Goal: Communication & Community: Participate in discussion

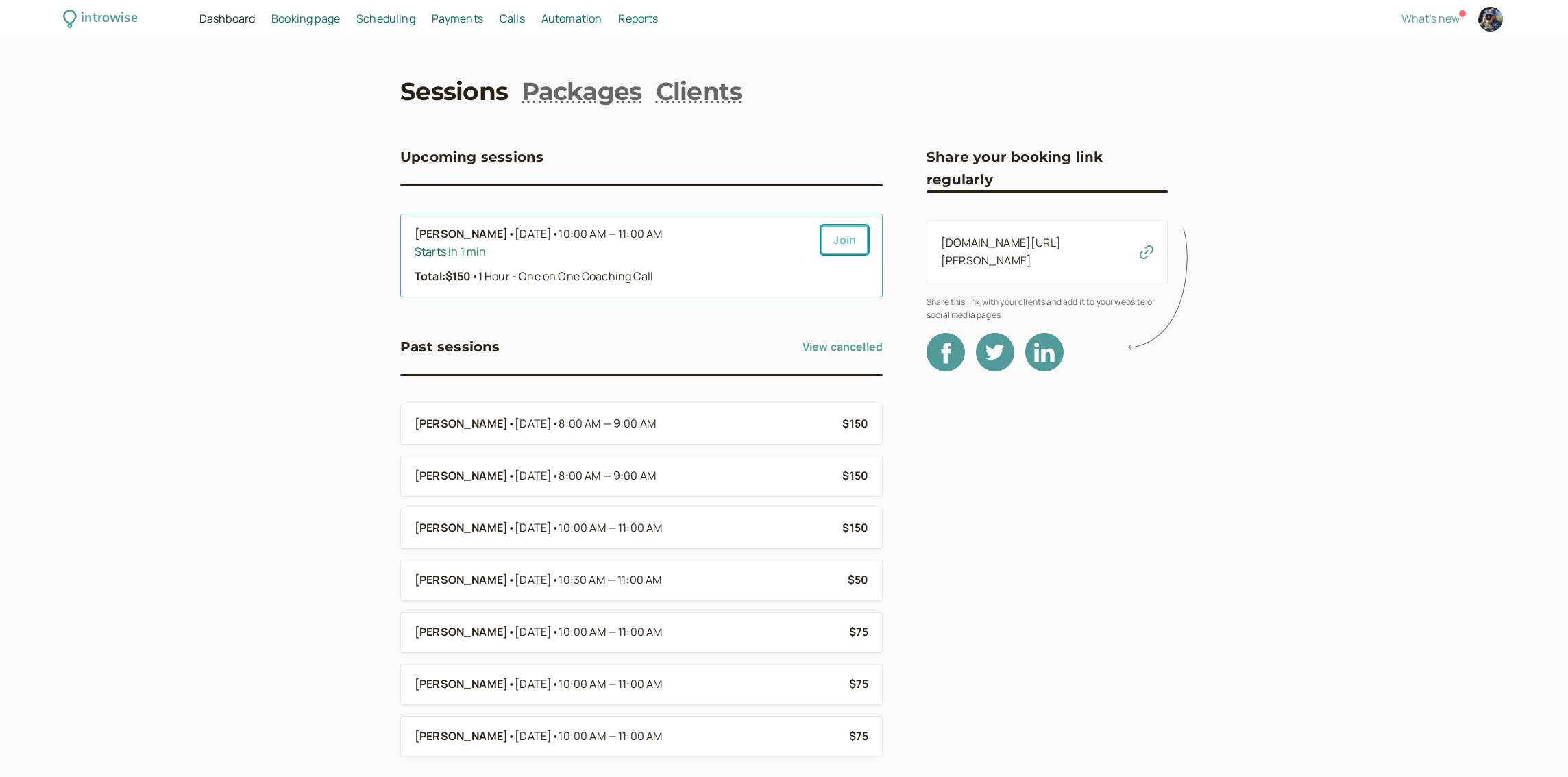
click at [834, 238] on link "Join" at bounding box center [845, 240] width 47 height 29
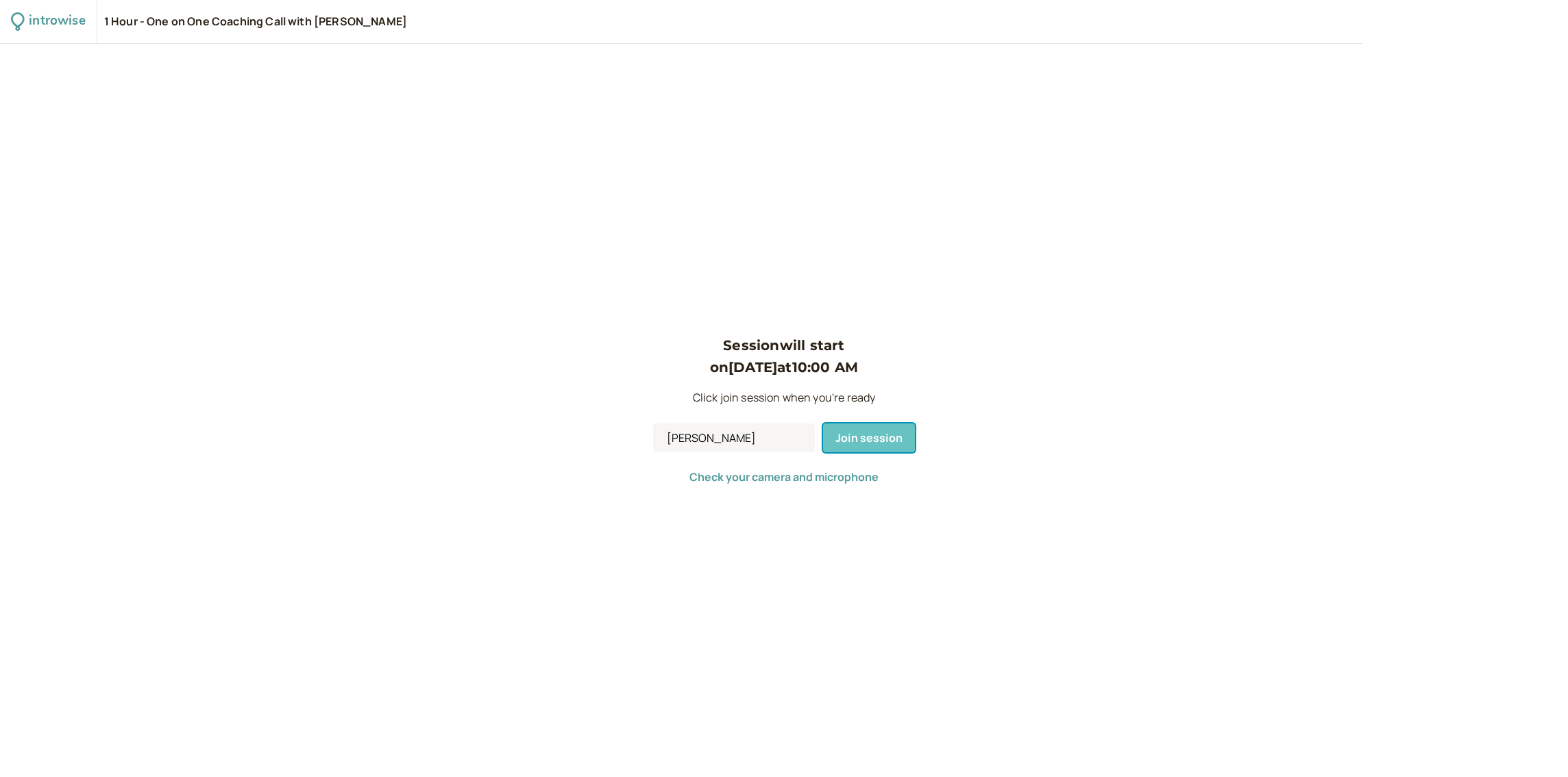
click at [854, 440] on span "Join session" at bounding box center [869, 438] width 67 height 15
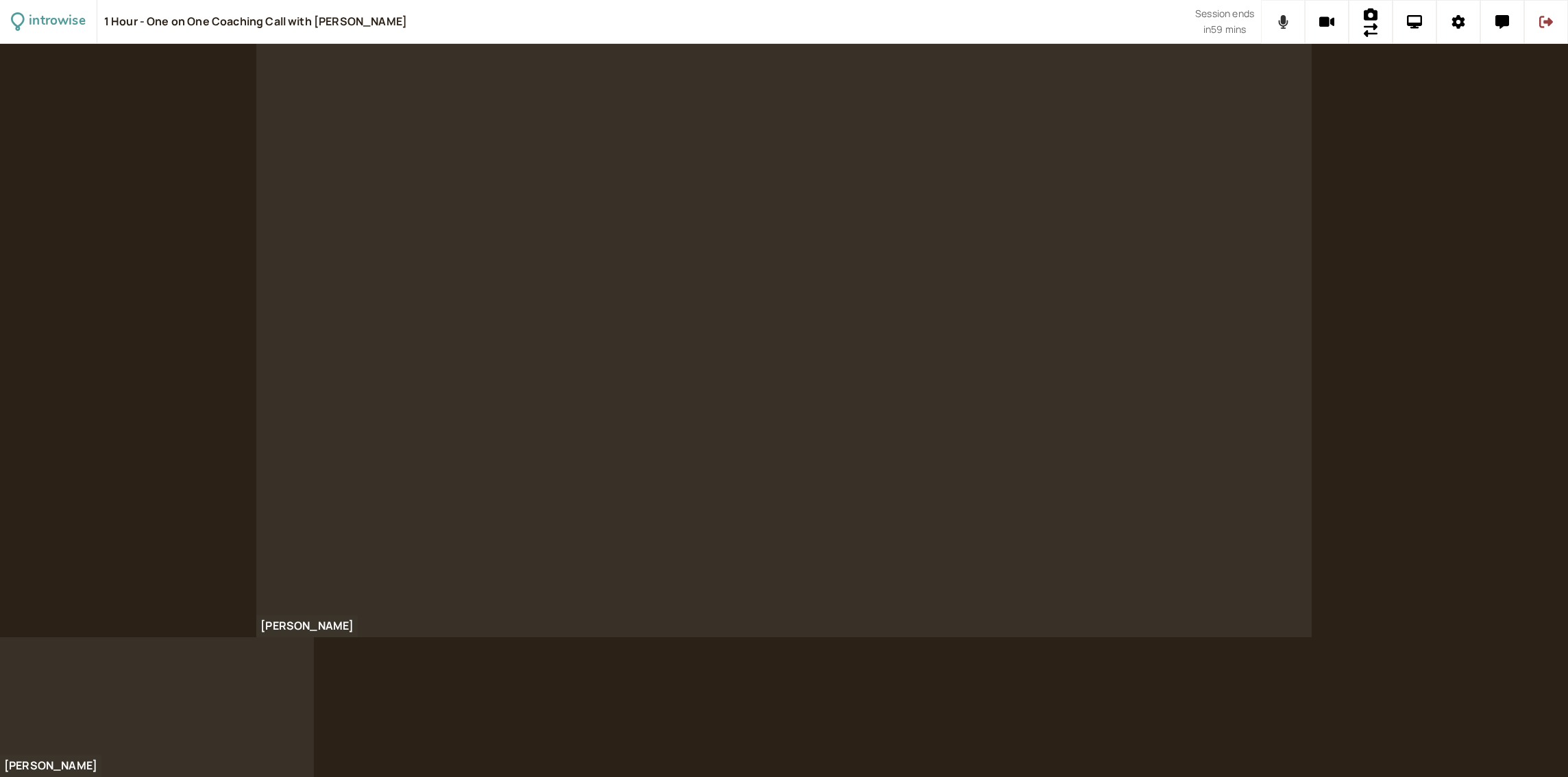
click at [1285, 19] on icon at bounding box center [1283, 22] width 10 height 14
click at [1285, 19] on icon at bounding box center [1283, 22] width 17 height 14
click at [1455, 23] on icon at bounding box center [1459, 22] width 13 height 14
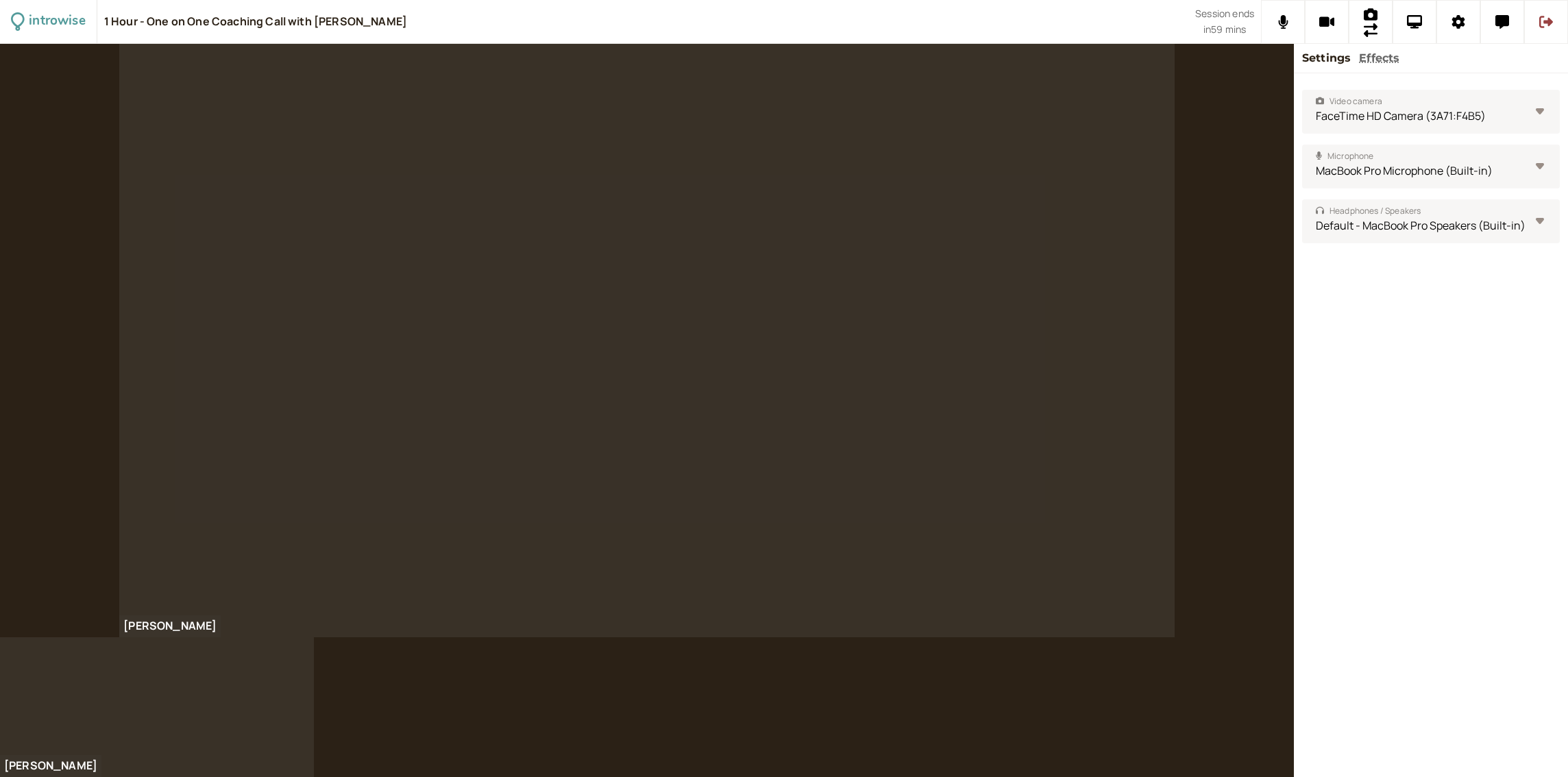
click at [42, 140] on div "[PERSON_NAME]" at bounding box center [647, 340] width 1294 height 593
click at [1499, 19] on icon at bounding box center [1503, 22] width 14 height 14
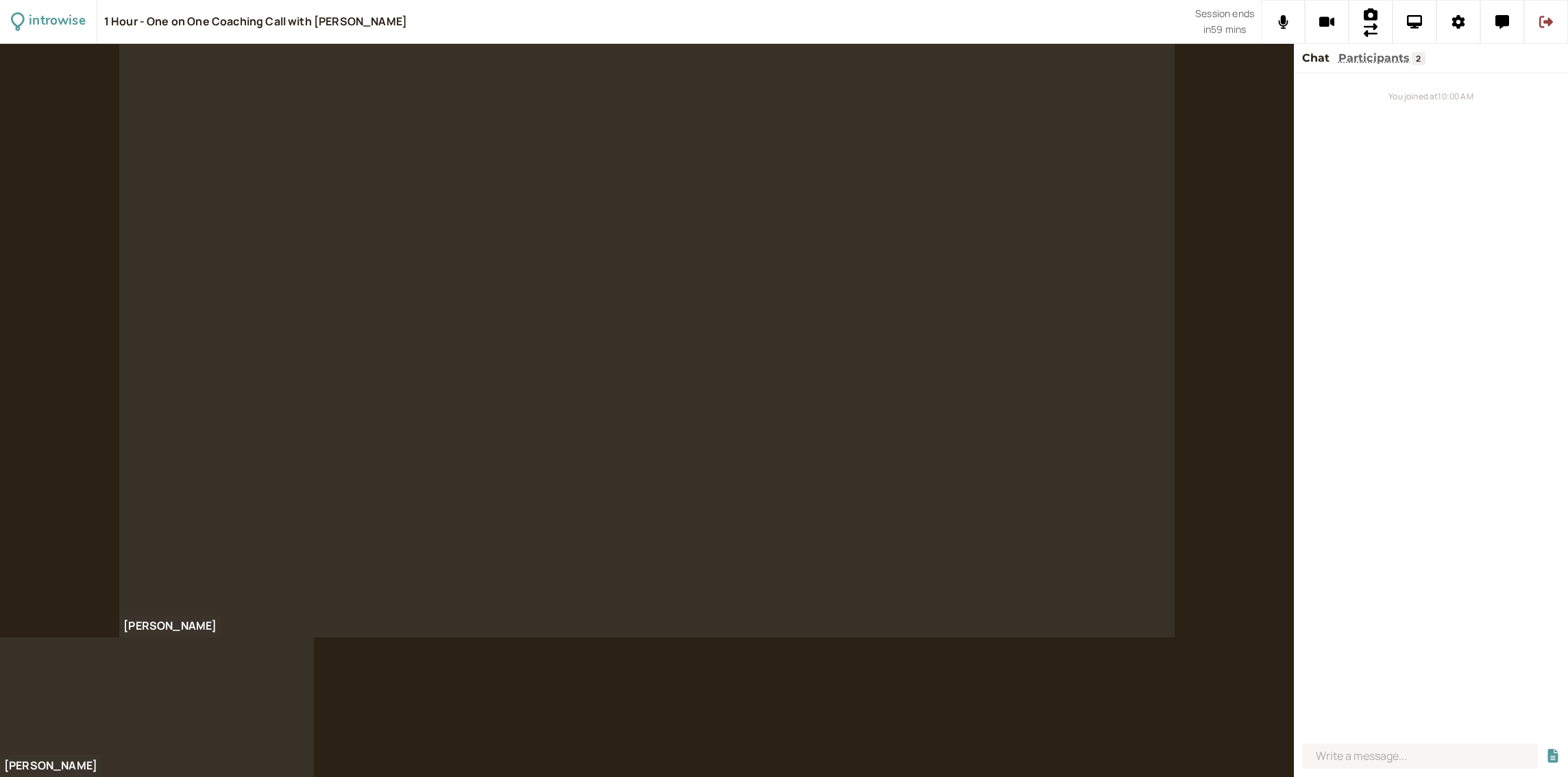
click at [1117, 19] on div "1 Hour - One on One Coaching Call with [PERSON_NAME]" at bounding box center [649, 21] width 1091 height 43
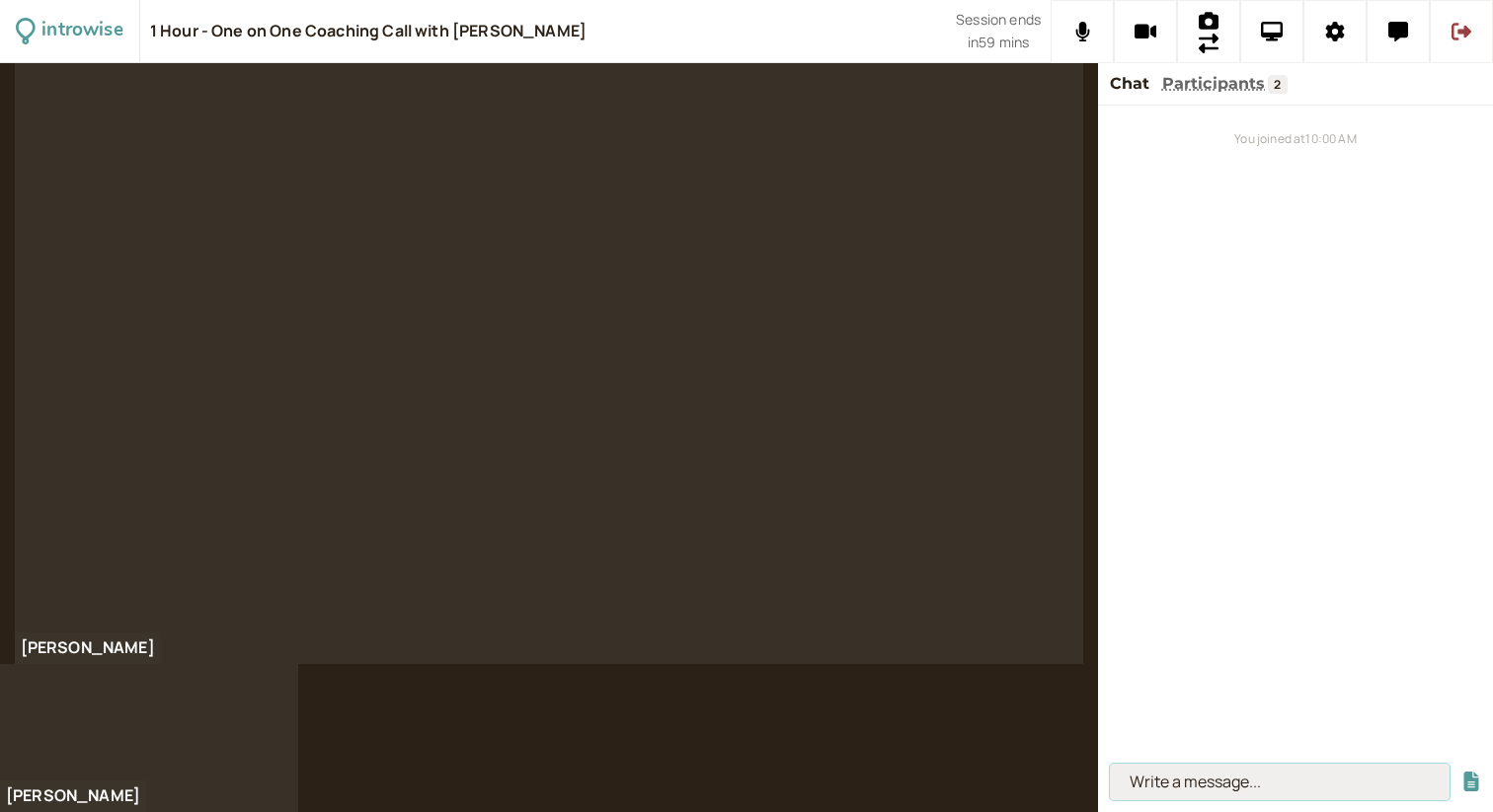
click at [1139, 781] on input at bounding box center [1279, 782] width 339 height 37
type input "hello"
click at [1461, 772] on button "submit" at bounding box center [1471, 782] width 20 height 21
click at [1088, 40] on icon at bounding box center [1082, 32] width 15 height 20
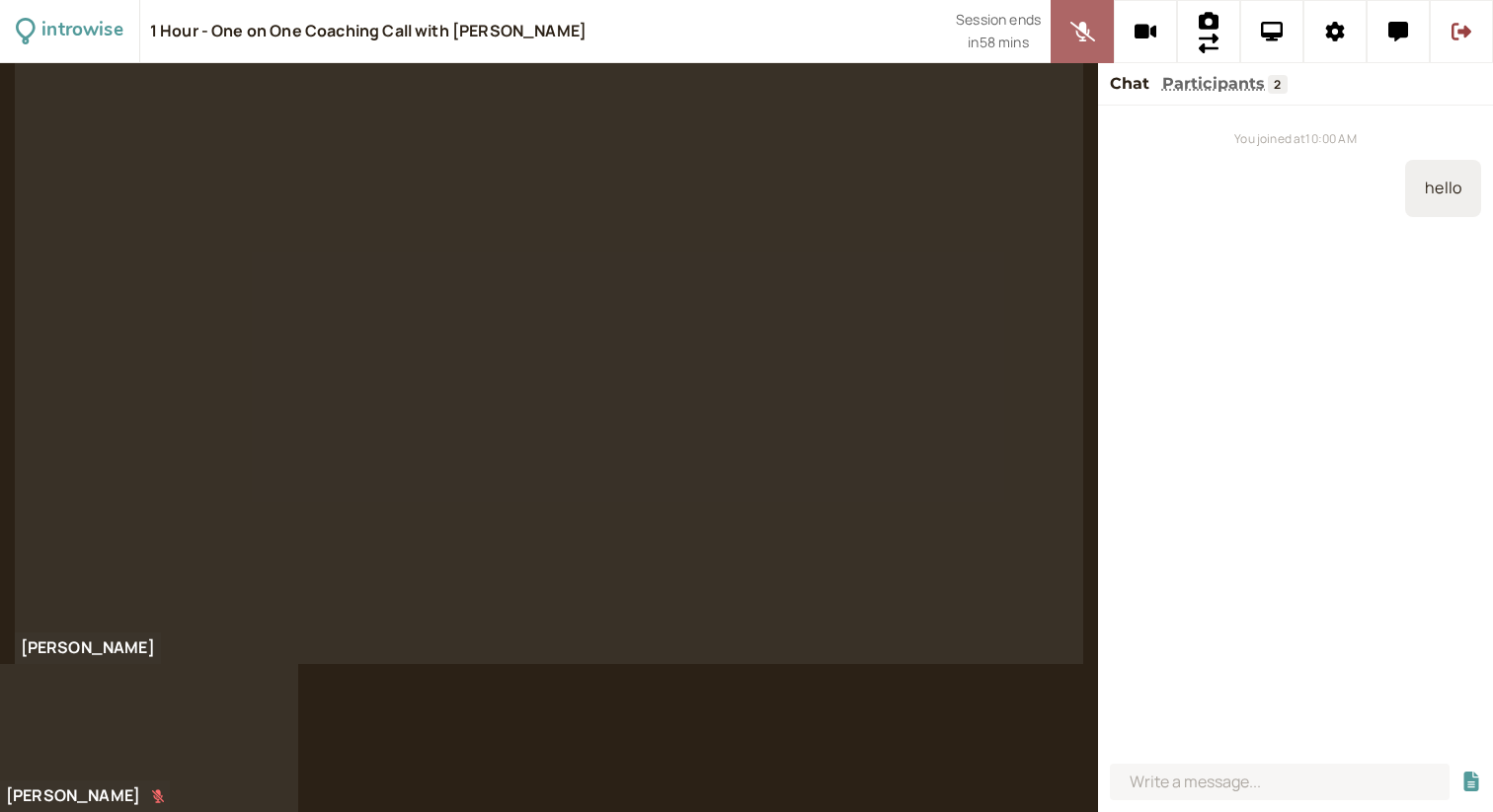
click at [1088, 40] on icon at bounding box center [1082, 32] width 25 height 20
click at [797, 722] on div at bounding box center [746, 437] width 1493 height 749
click at [1252, 784] on input at bounding box center [1279, 782] width 339 height 37
paste input "[URL][DOMAIN_NAME]"
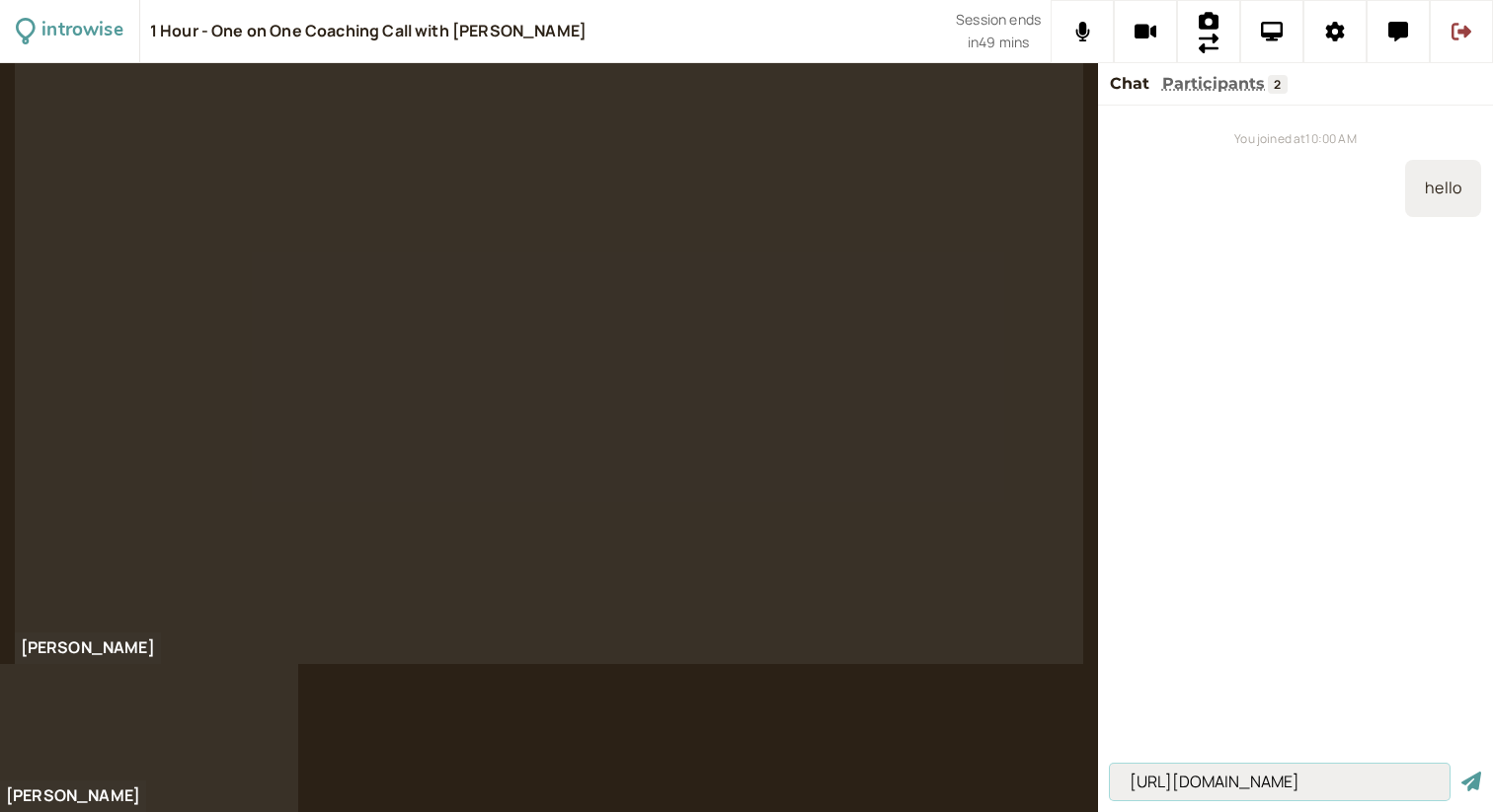
type input "[URL][DOMAIN_NAME]"
click at [1461, 772] on button "submit" at bounding box center [1471, 782] width 20 height 21
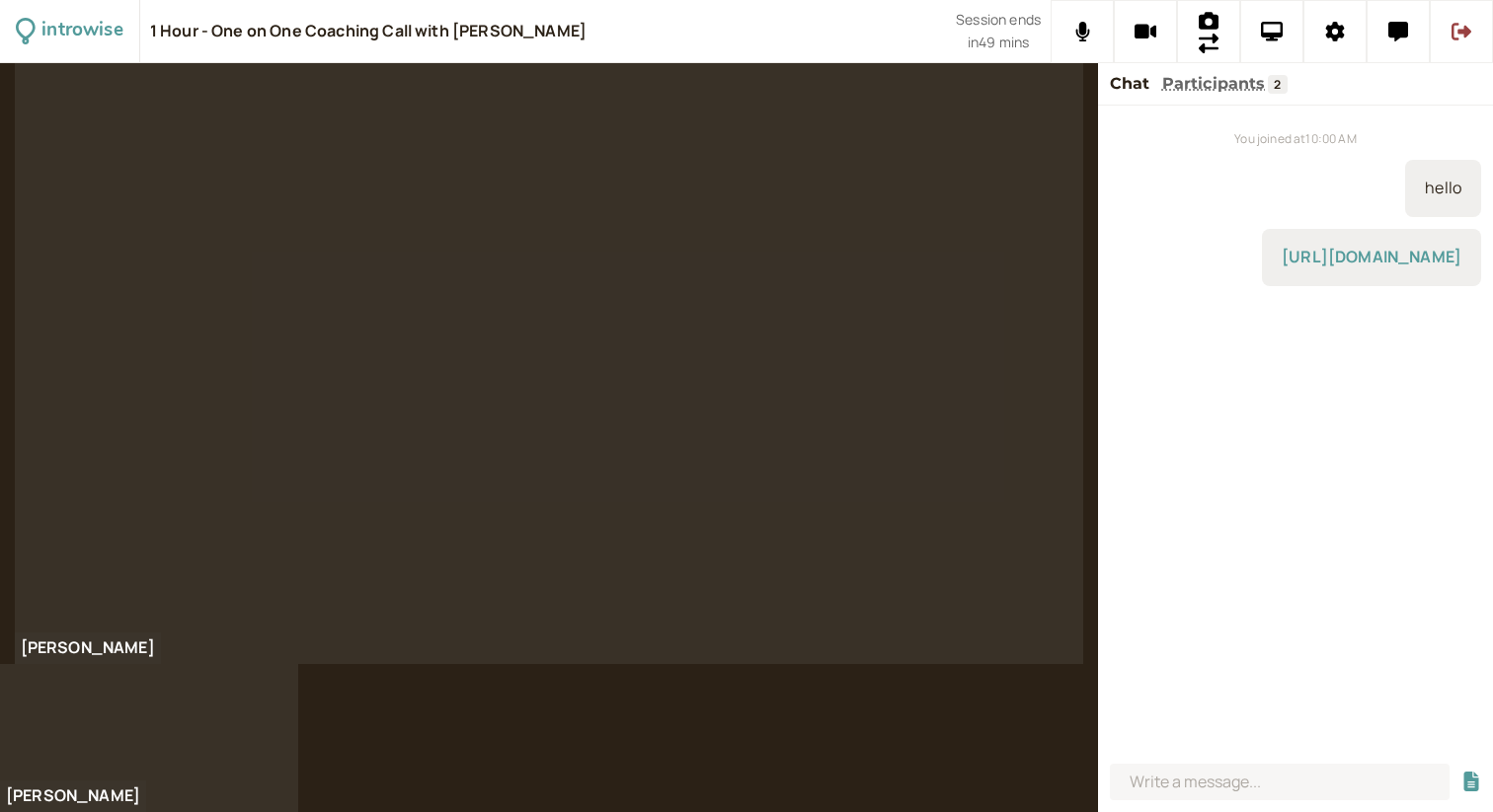
click at [1169, 312] on div "You joined at 10:00 AM hello [URL][DOMAIN_NAME]" at bounding box center [1295, 431] width 395 height 650
click at [1187, 785] on input at bounding box center [1279, 782] width 339 height 37
paste input "[URL][DOMAIN_NAME]"
type input "[URL][DOMAIN_NAME]"
click at [1461, 772] on button "submit" at bounding box center [1471, 782] width 20 height 21
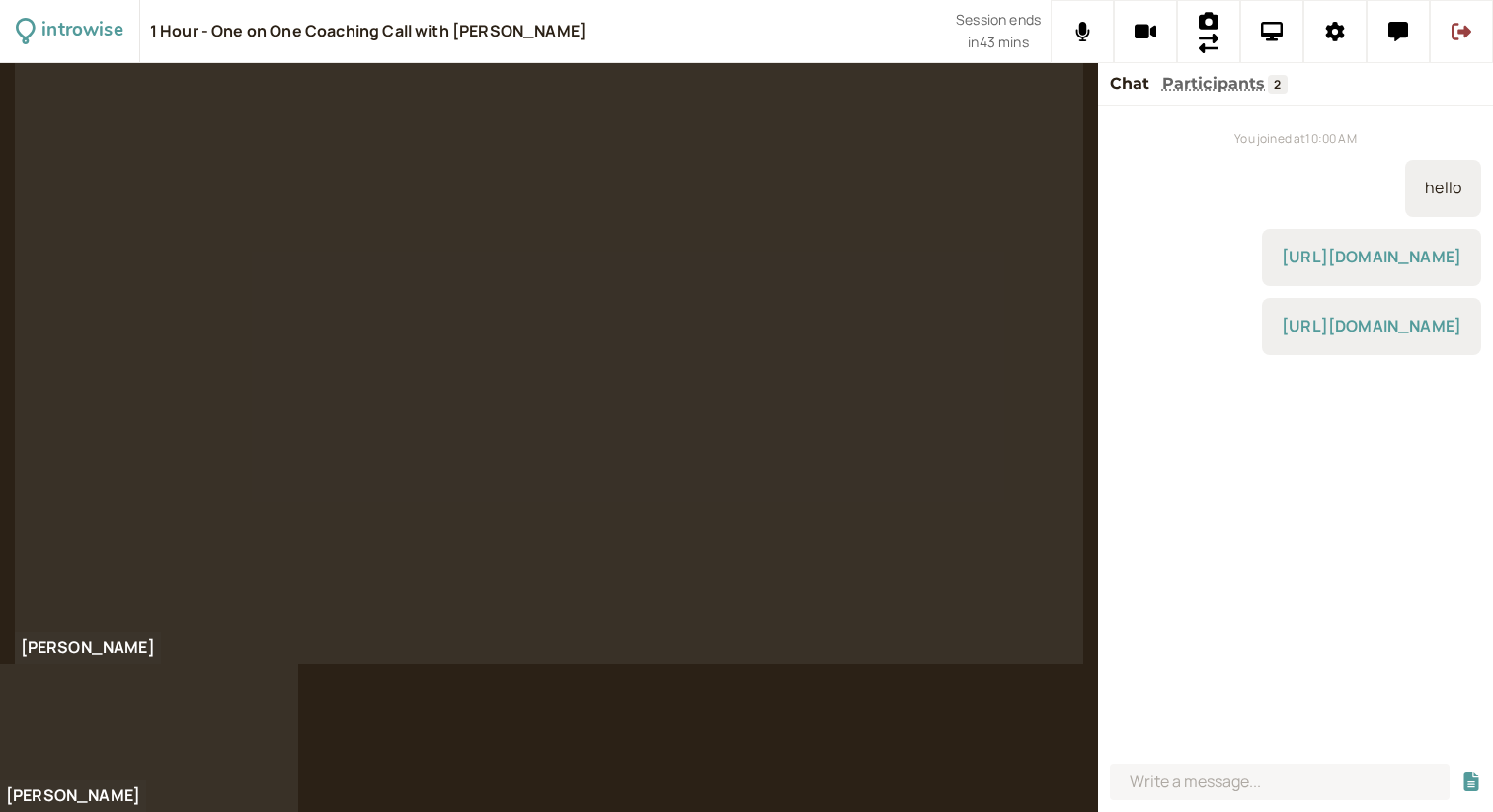
click at [636, 732] on div at bounding box center [746, 437] width 1493 height 749
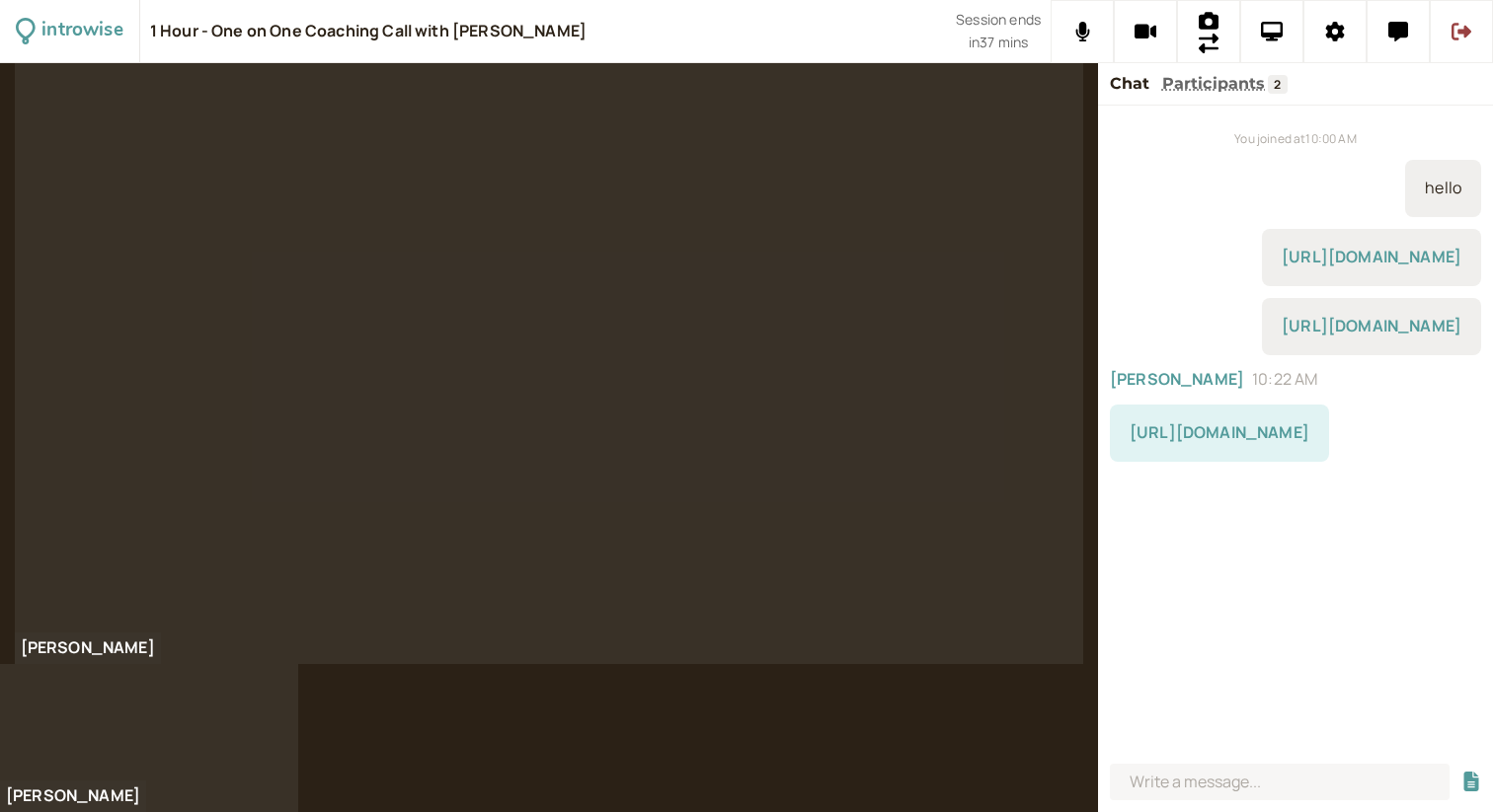
click at [1243, 430] on link "[URL][DOMAIN_NAME]" at bounding box center [1220, 432] width 180 height 22
click at [1155, 775] on input at bounding box center [1279, 782] width 339 height 37
paste input "[URL][DOMAIN_NAME]"
type input "[URL][DOMAIN_NAME]"
click at [1461, 772] on button "submit" at bounding box center [1471, 782] width 20 height 21
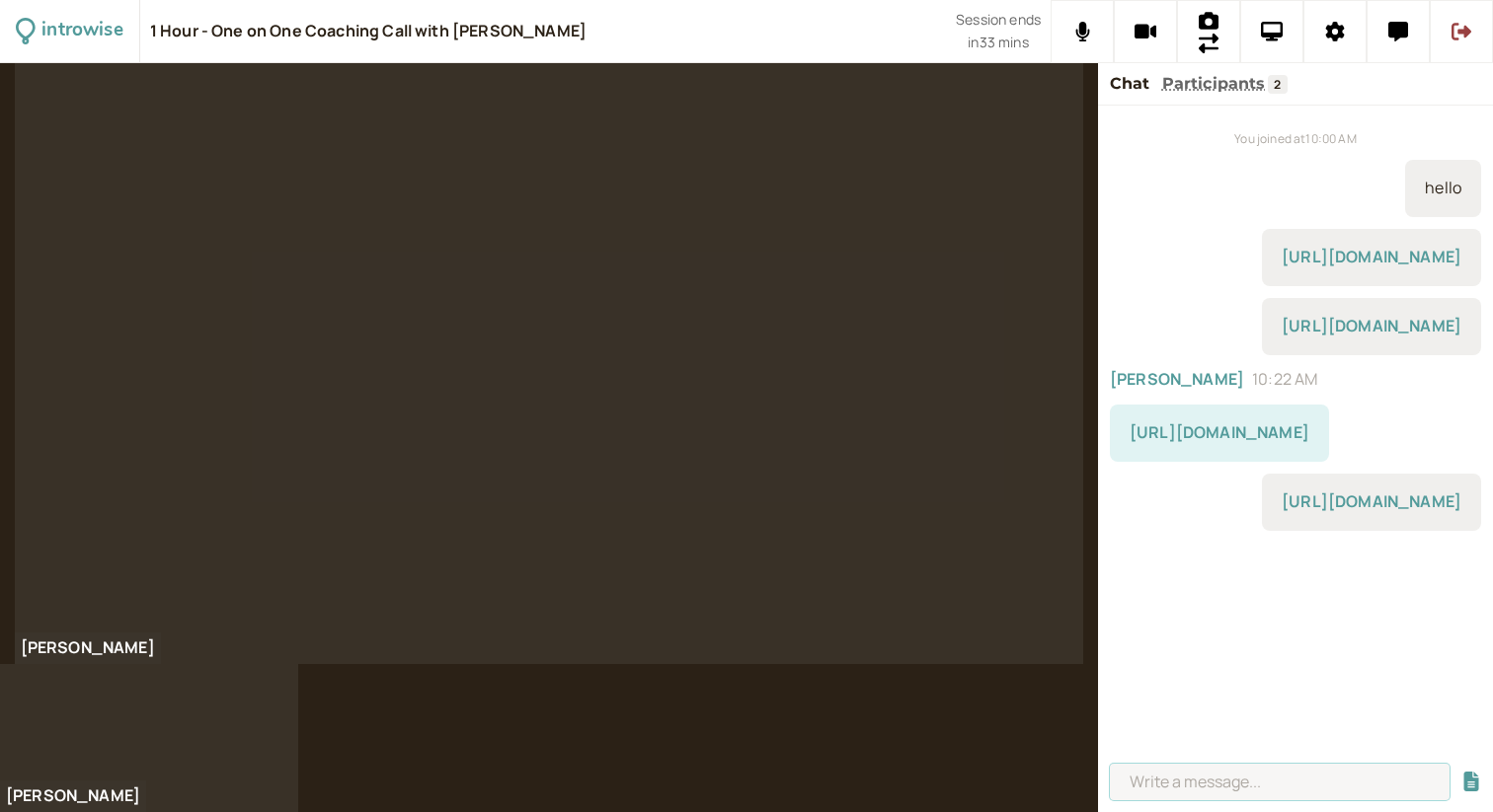
paste input "[URL][DOMAIN_NAME]"
type input "[URL][DOMAIN_NAME]"
click at [1461, 772] on button "submit" at bounding box center [1471, 782] width 20 height 21
click at [1247, 431] on link "[URL][DOMAIN_NAME]" at bounding box center [1220, 432] width 180 height 22
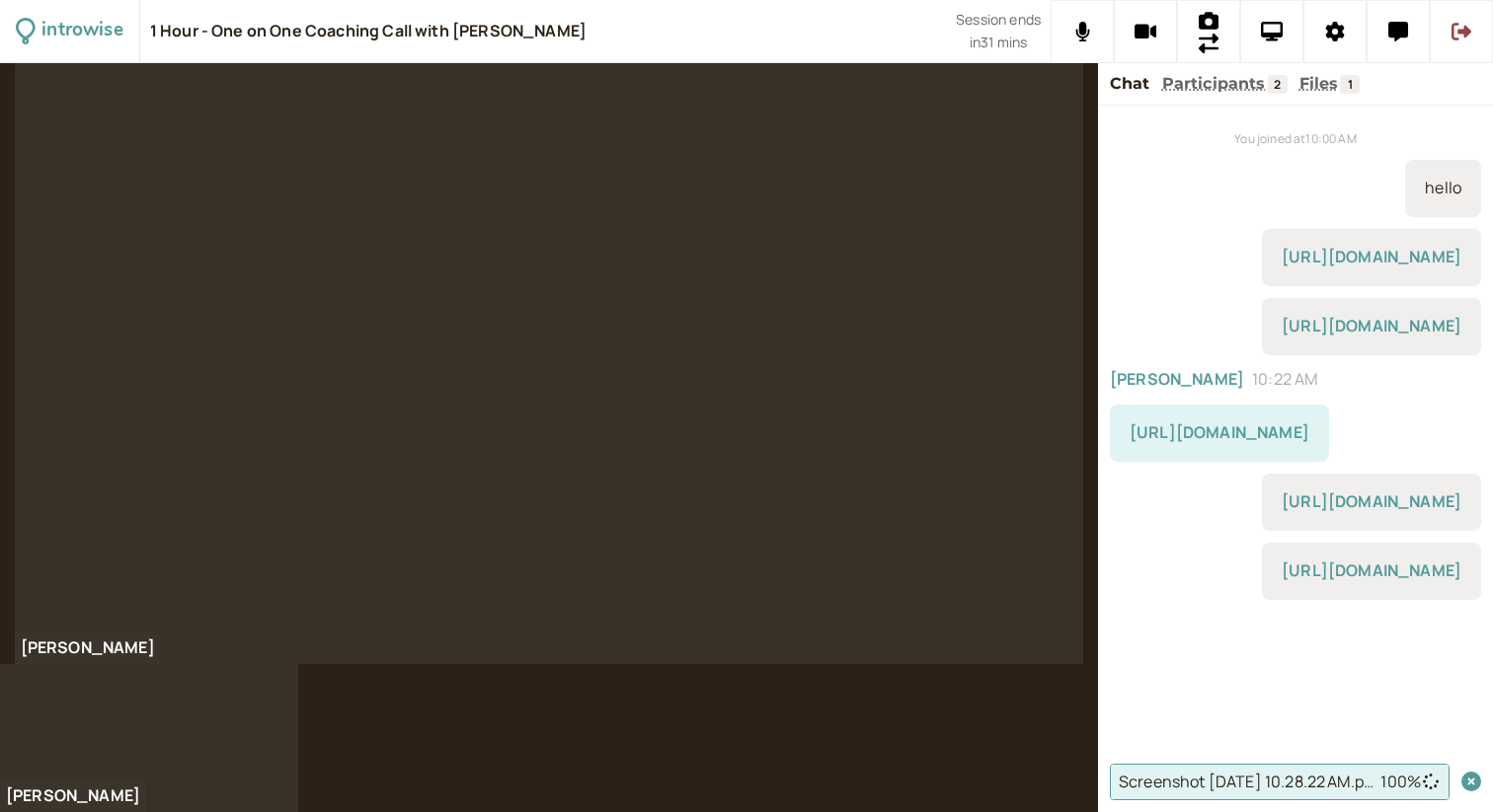
scroll to position [15, 0]
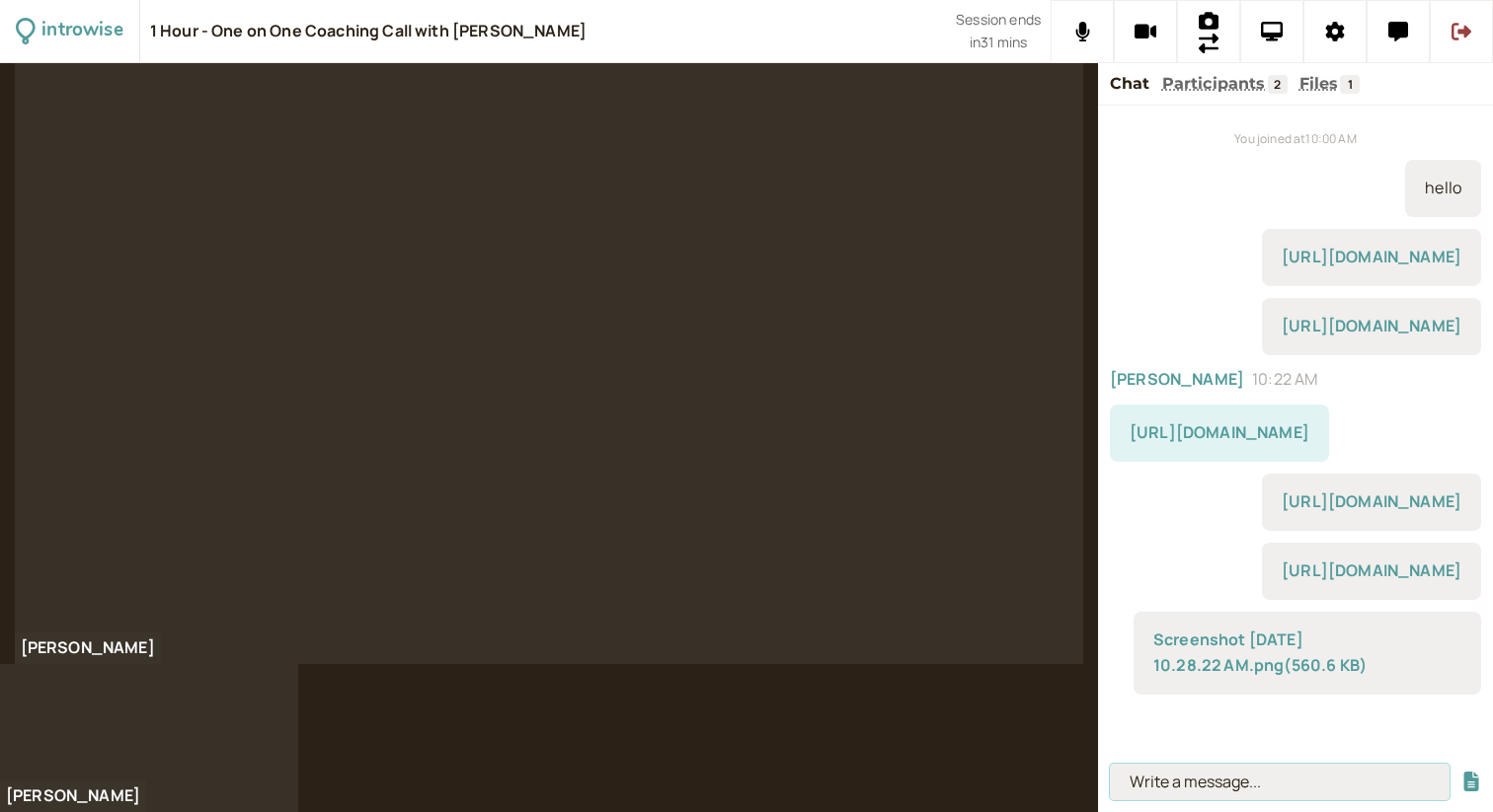
click at [1330, 774] on input at bounding box center [1279, 782] width 339 height 37
click at [1232, 676] on link "Screenshot [DATE] 10.28.22 AM.png ( 560.6 KB )" at bounding box center [1259, 651] width 214 height 47
click at [1168, 229] on div "[URL][DOMAIN_NAME]" at bounding box center [1295, 257] width 371 height 57
click at [1251, 778] on input at bounding box center [1279, 782] width 339 height 37
paste input "[URL][DOMAIN_NAME]"
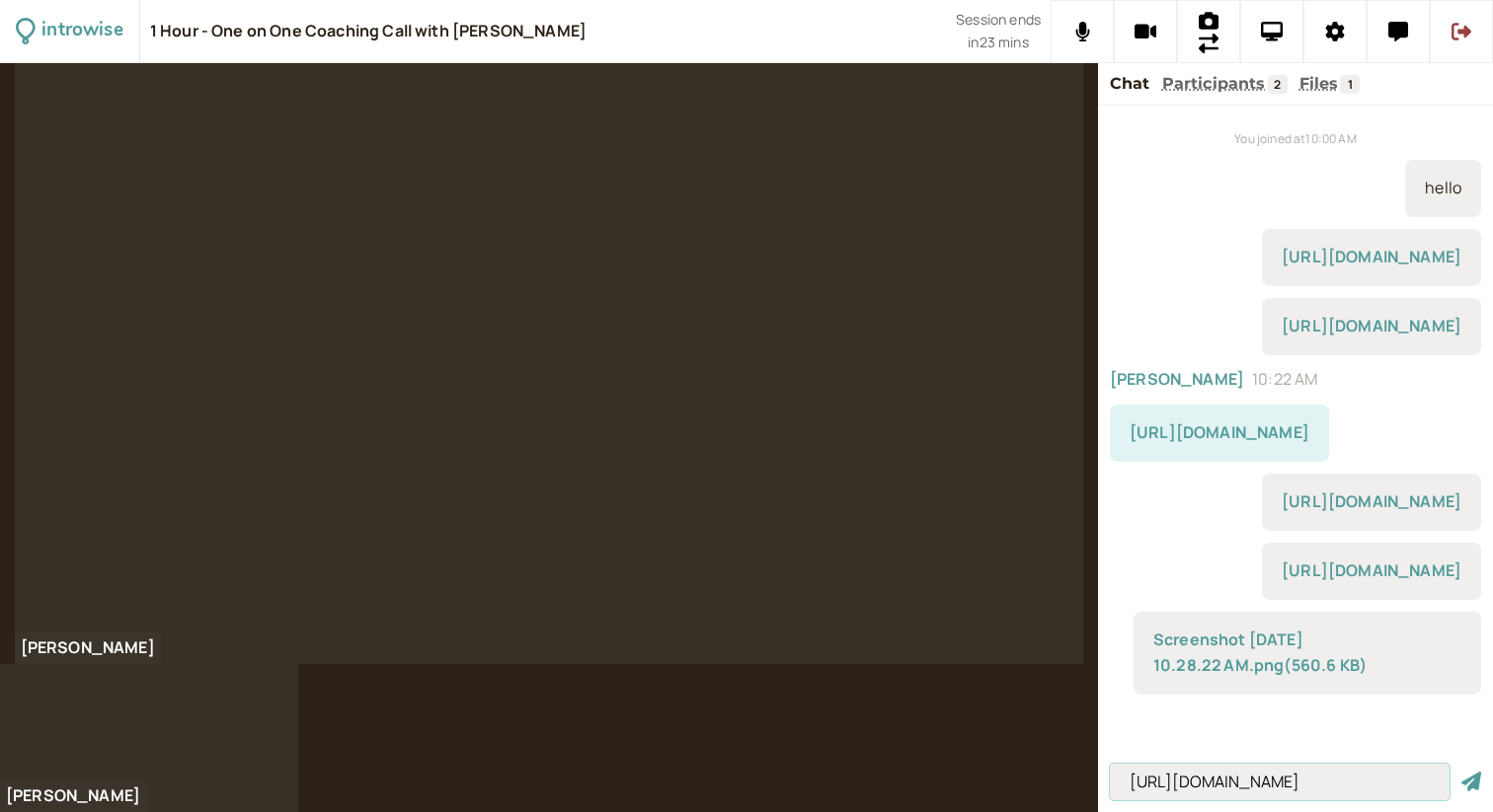
type input "[URL][DOMAIN_NAME]"
click at [1461, 772] on button "submit" at bounding box center [1471, 782] width 20 height 21
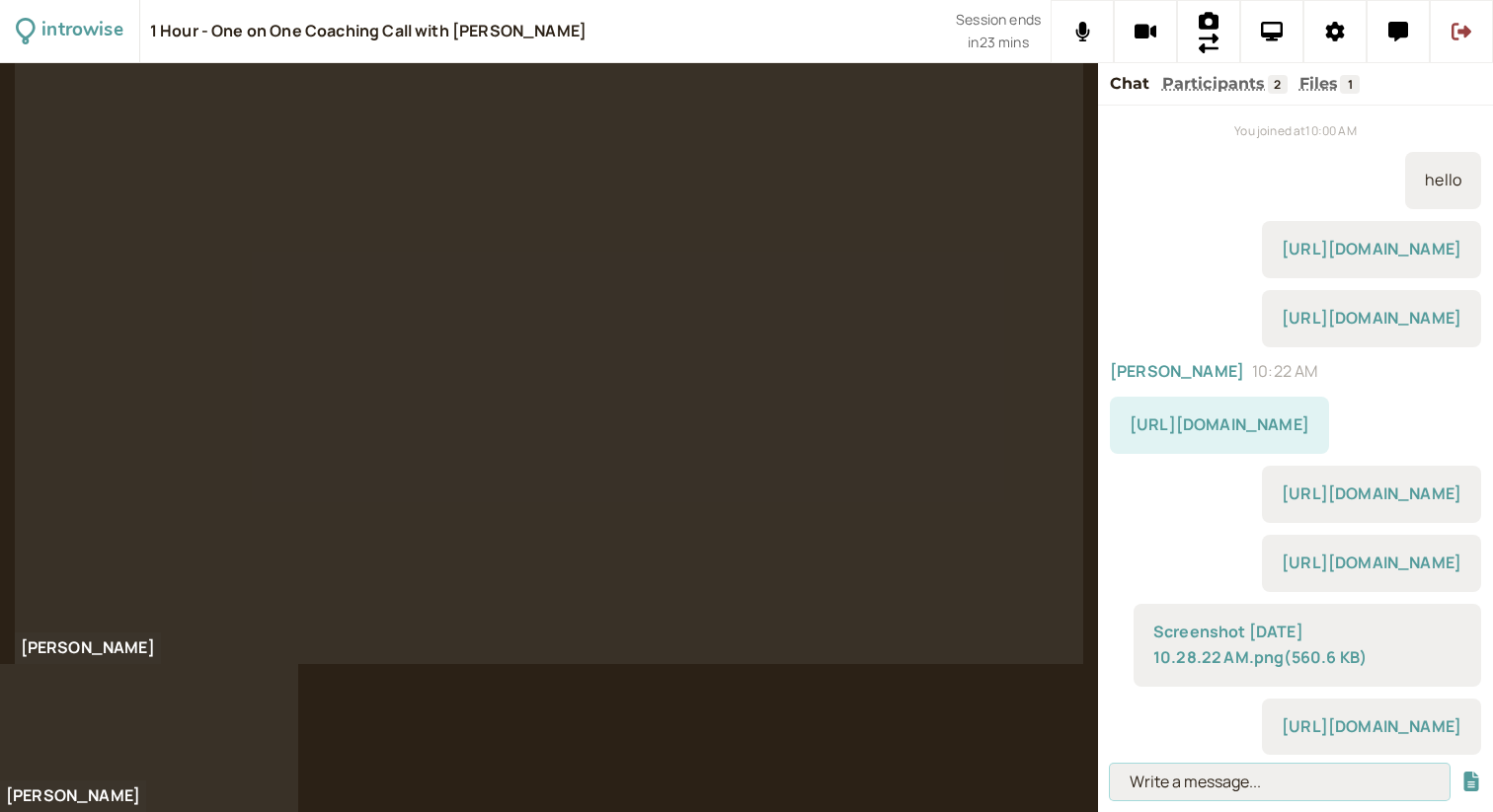
scroll to position [84, 0]
click at [1139, 779] on input at bounding box center [1279, 782] width 339 height 37
paste input "[URL][DOMAIN_NAME]"
type input "[URL][DOMAIN_NAME]"
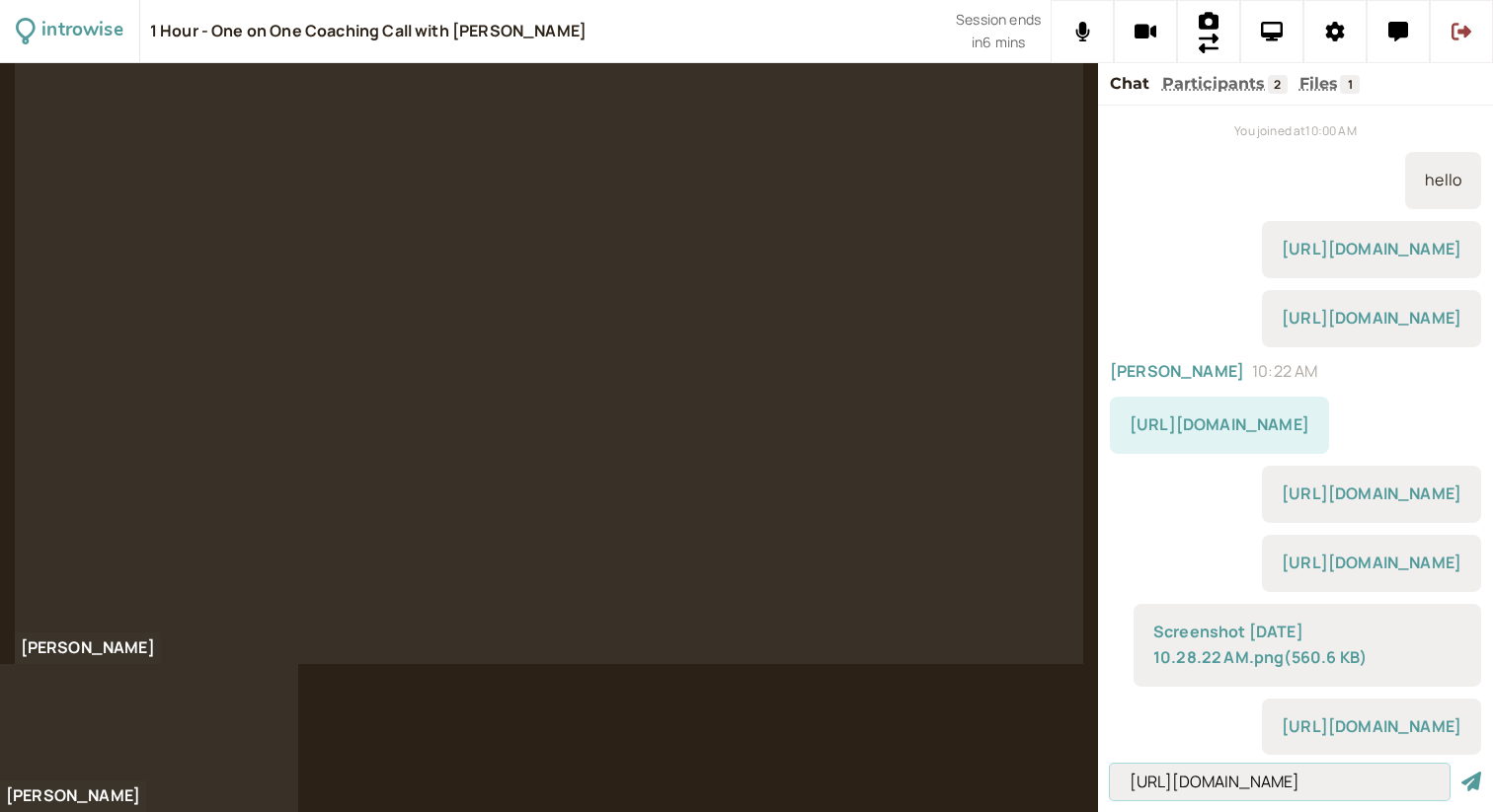
click at [1461, 772] on button "submit" at bounding box center [1471, 782] width 20 height 21
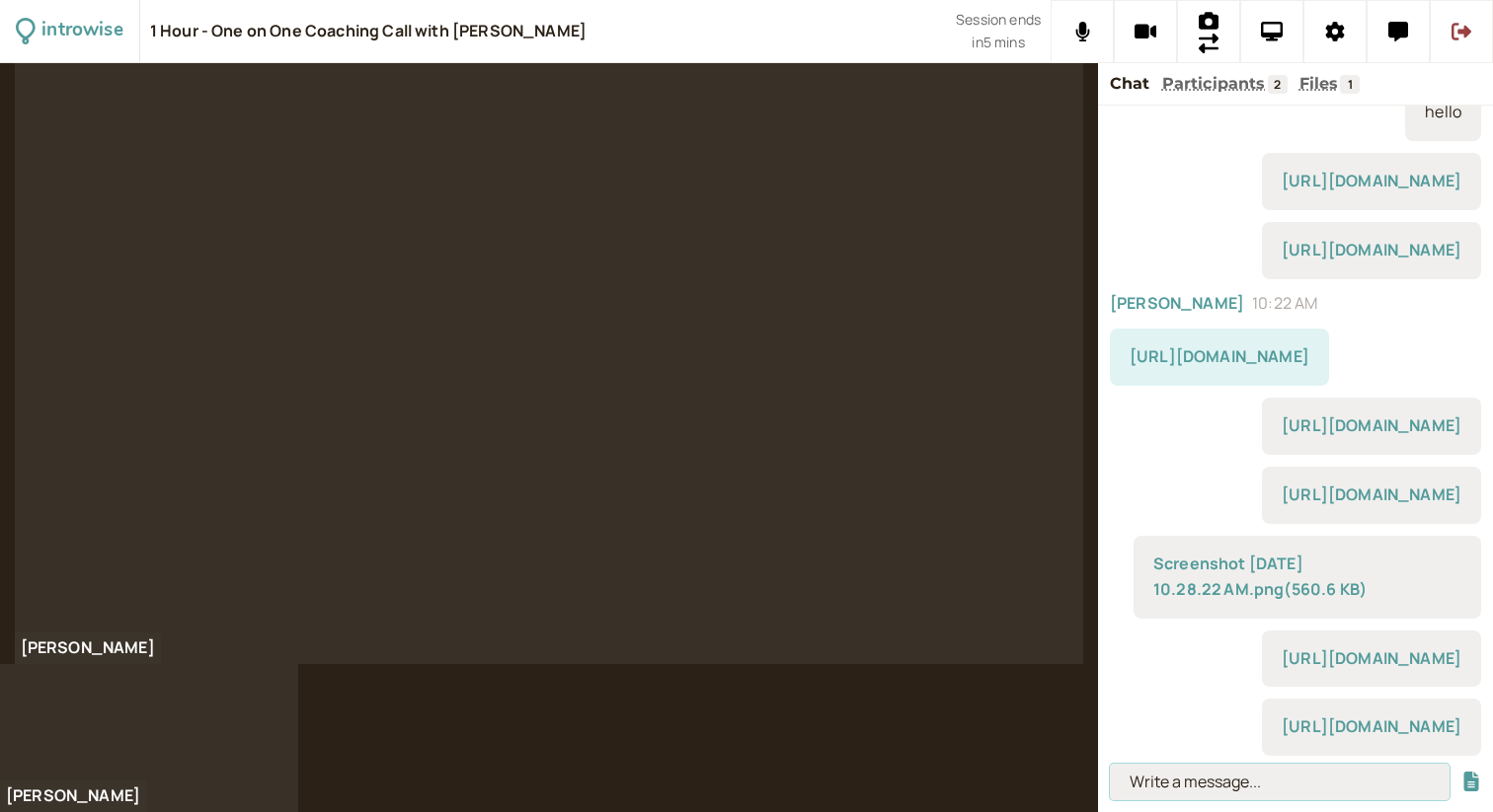
click at [1206, 786] on input at bounding box center [1279, 782] width 339 height 37
paste input "[URL][DOMAIN_NAME]"
type input "[URL][DOMAIN_NAME]"
click at [1461, 772] on button "submit" at bounding box center [1471, 782] width 20 height 21
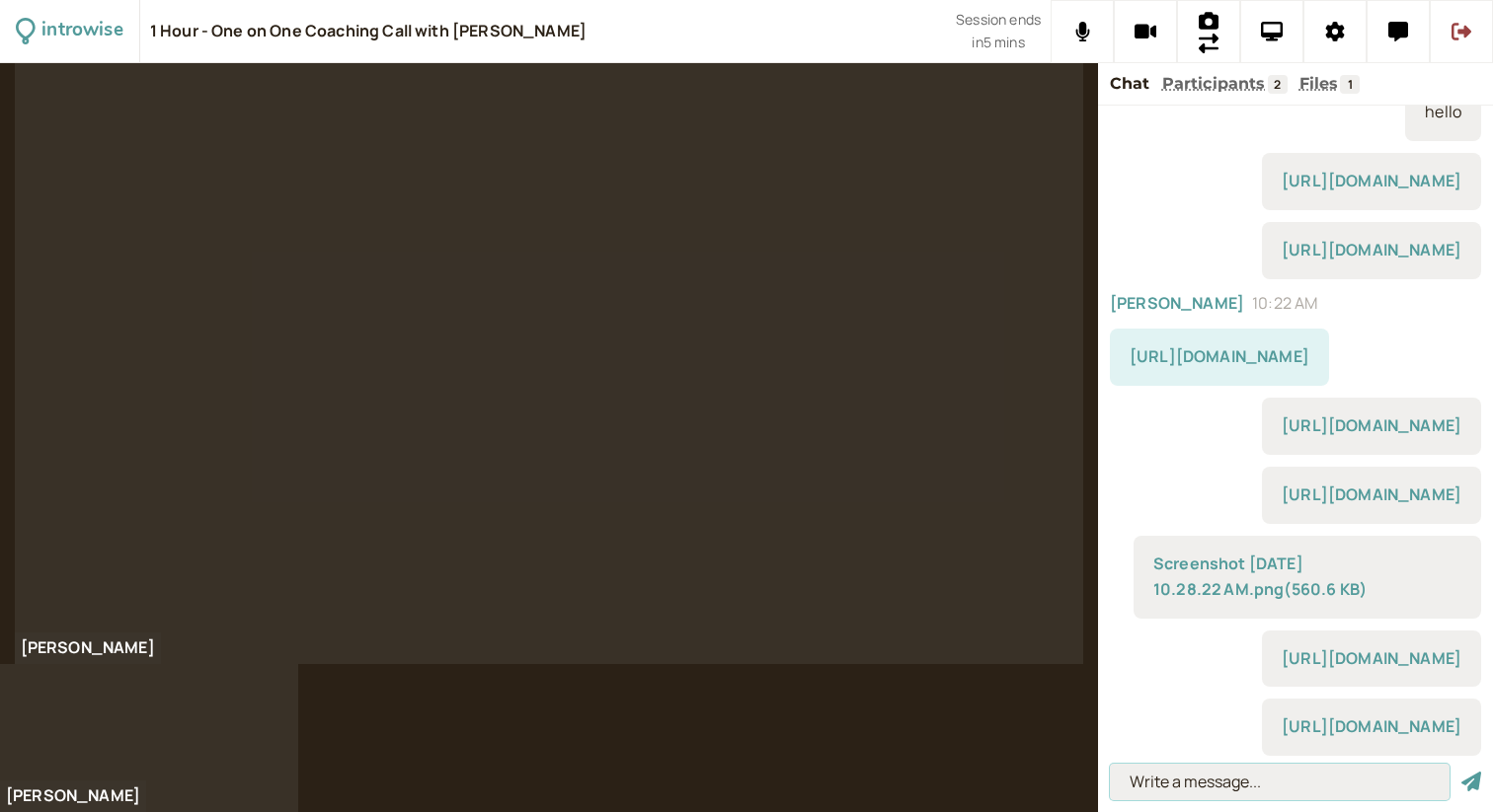
scroll to position [0, 0]
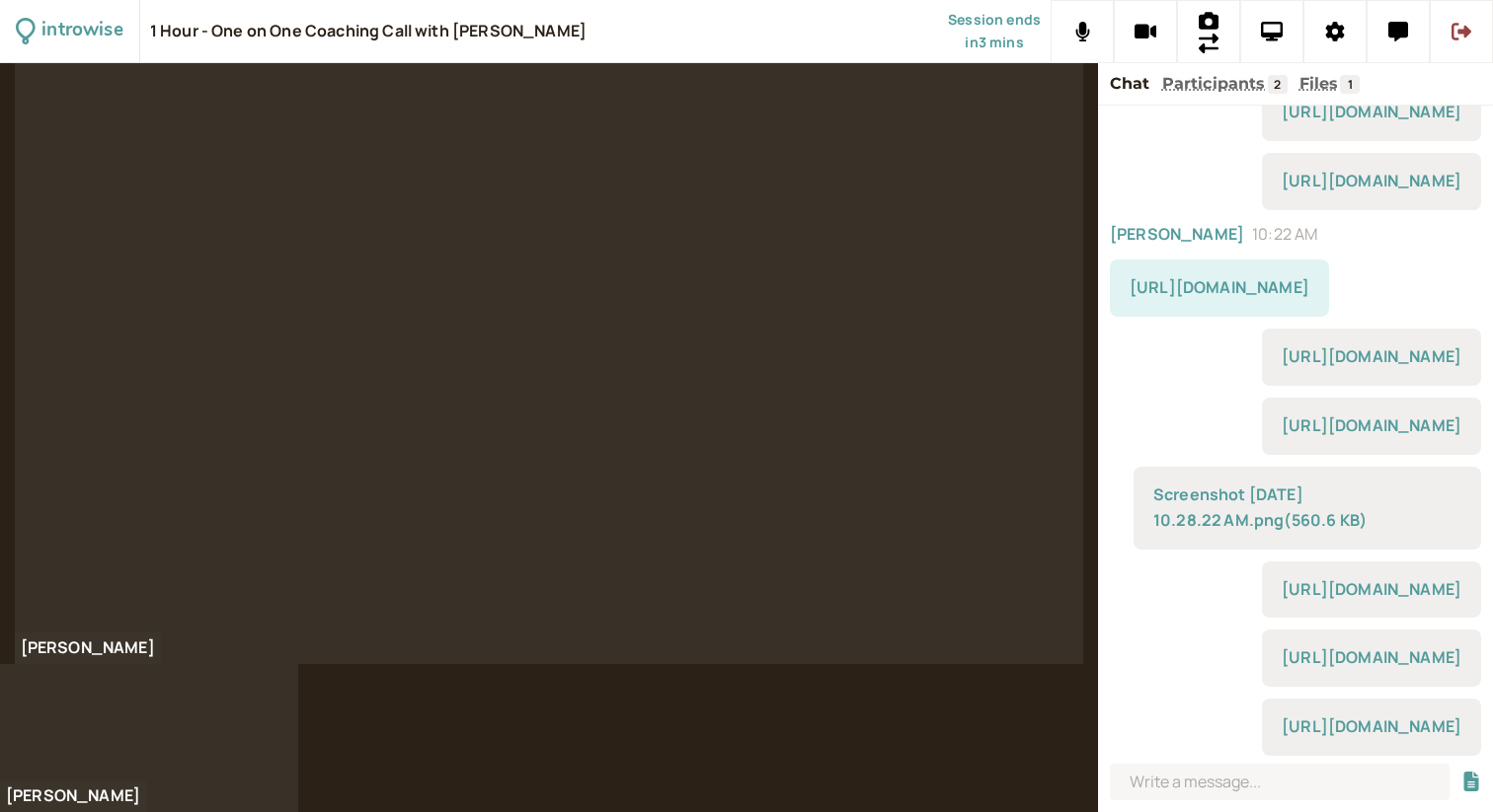
click at [896, 719] on div at bounding box center [746, 437] width 1493 height 749
click at [1290, 769] on input at bounding box center [1279, 782] width 339 height 37
paste input "[URL][DOMAIN_NAME]"
type input "[URL][DOMAIN_NAME]"
click at [1461, 772] on button "submit" at bounding box center [1471, 782] width 20 height 21
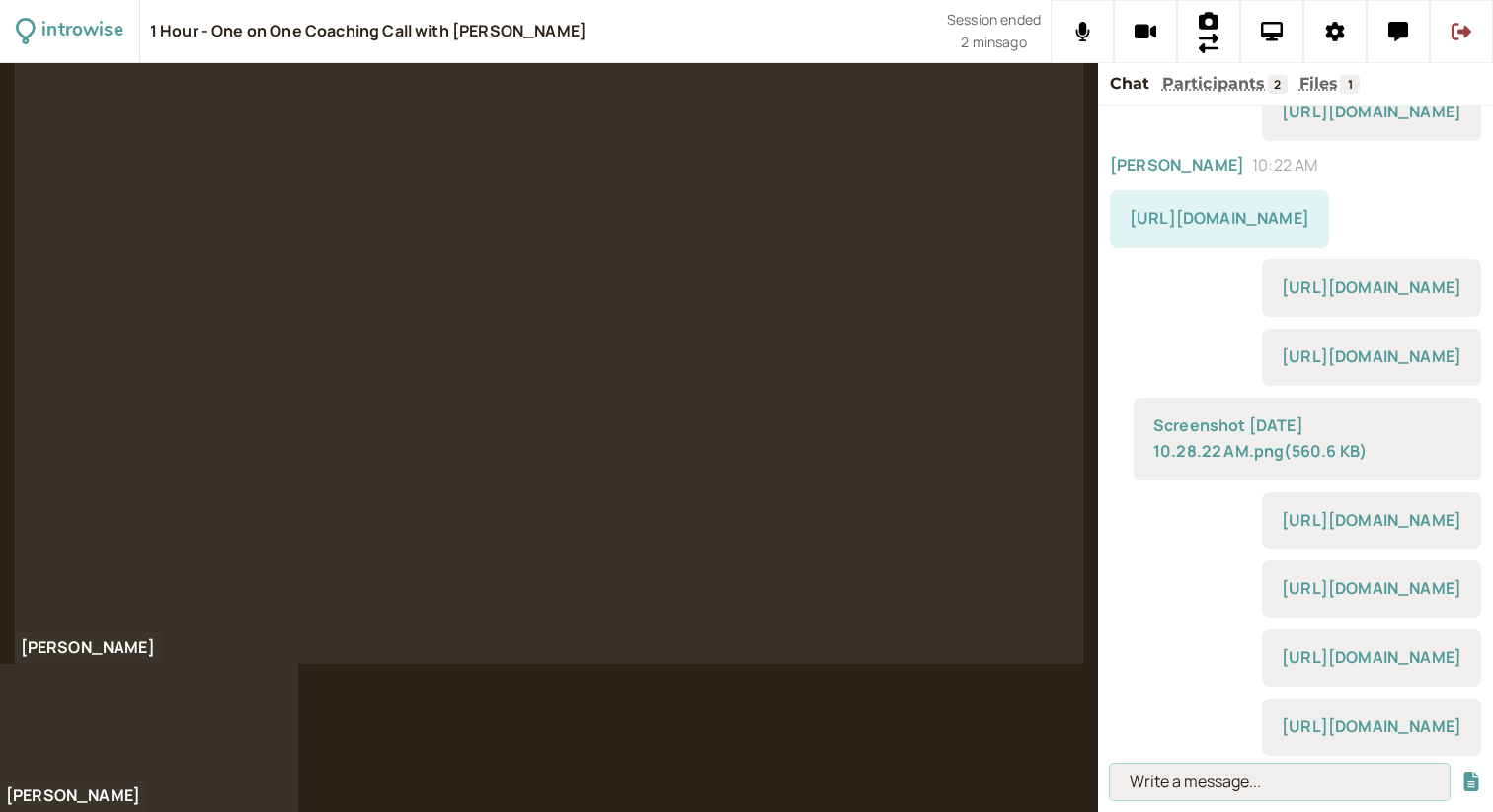
scroll to position [342, 0]
